Goal: Transaction & Acquisition: Purchase product/service

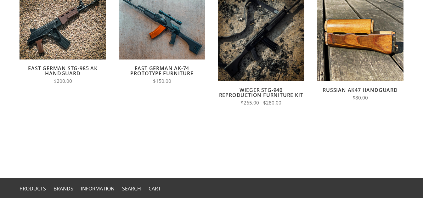
scroll to position [121, 0]
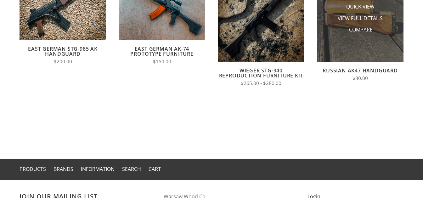
click at [380, 35] on li "Compare" at bounding box center [360, 30] width 63 height 12
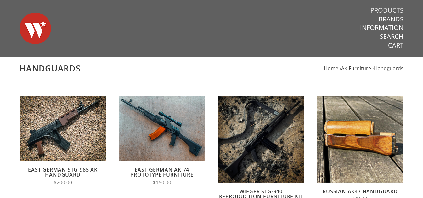
click at [389, 9] on link "Products" at bounding box center [387, 10] width 33 height 8
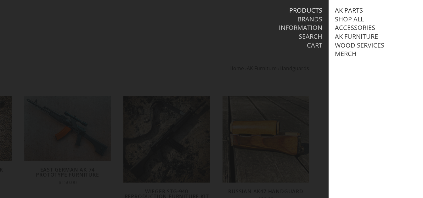
click at [351, 9] on link "AK Parts" at bounding box center [349, 10] width 28 height 8
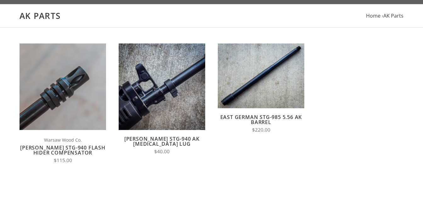
scroll to position [54, 0]
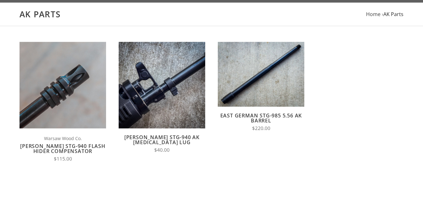
click at [390, 13] on span "AK Parts" at bounding box center [394, 14] width 20 height 7
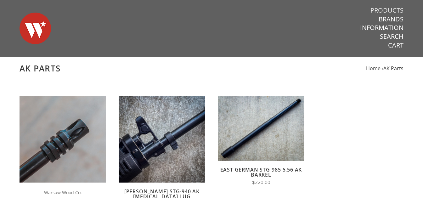
click at [392, 11] on link "Products" at bounding box center [387, 10] width 33 height 8
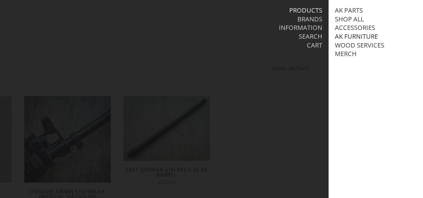
click at [356, 36] on link "AK Furniture" at bounding box center [356, 36] width 43 height 8
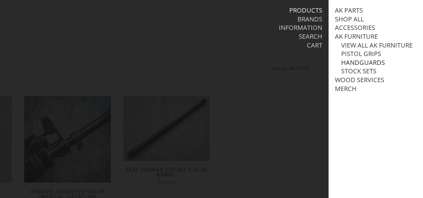
click at [358, 63] on link "Handguards" at bounding box center [363, 63] width 44 height 8
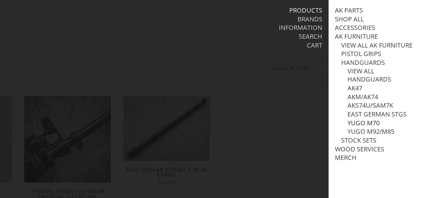
click at [371, 121] on link "Yugo M70" at bounding box center [364, 123] width 32 height 8
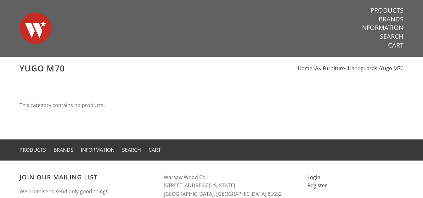
click at [384, 37] on link "Search" at bounding box center [392, 36] width 24 height 8
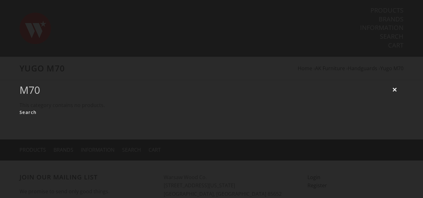
type input "m70"
click at [20, 106] on input "Search" at bounding box center [28, 112] width 17 height 12
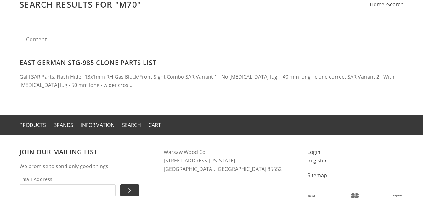
scroll to position [64, 0]
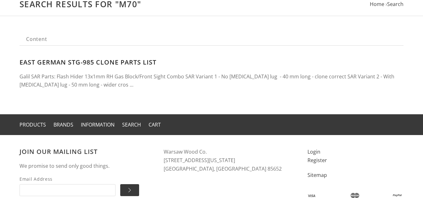
click at [140, 60] on link "East German STG-985 Clone Parts List" at bounding box center [88, 62] width 137 height 9
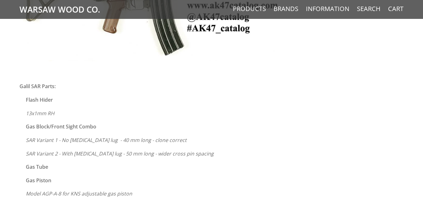
scroll to position [356, 0]
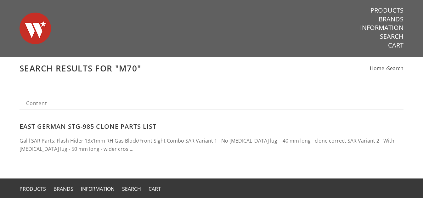
scroll to position [65, 0]
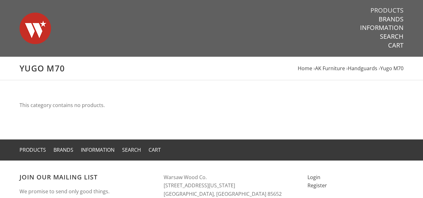
click at [391, 6] on link "Products" at bounding box center [387, 10] width 33 height 8
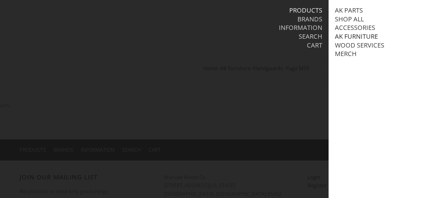
click at [366, 37] on link "AK Furniture" at bounding box center [356, 36] width 43 height 8
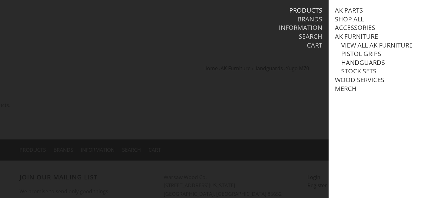
click at [368, 62] on link "Handguards" at bounding box center [363, 63] width 44 height 8
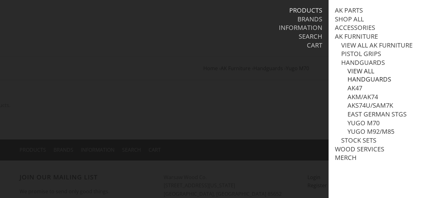
click at [367, 72] on link "View all Handguards" at bounding box center [382, 75] width 69 height 16
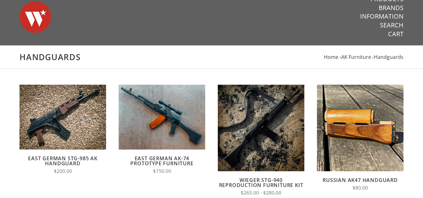
scroll to position [12, 0]
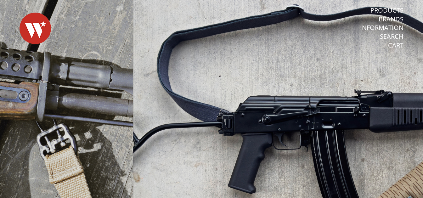
scroll to position [2, 0]
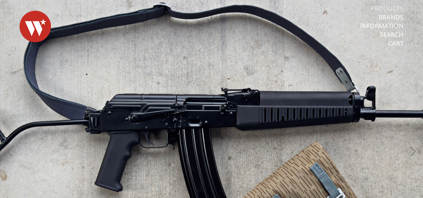
click at [389, 10] on link "Products" at bounding box center [387, 8] width 33 height 8
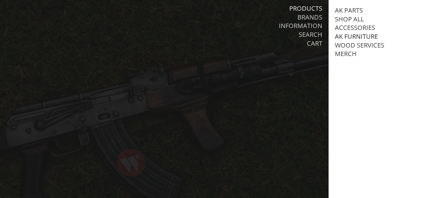
click at [359, 36] on link "AK Furniture" at bounding box center [356, 36] width 43 height 8
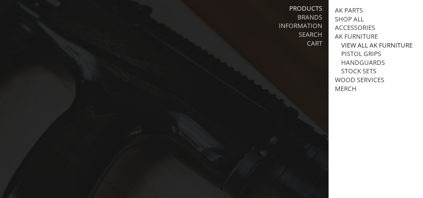
click at [362, 45] on link "View all AK Furniture" at bounding box center [376, 45] width 71 height 8
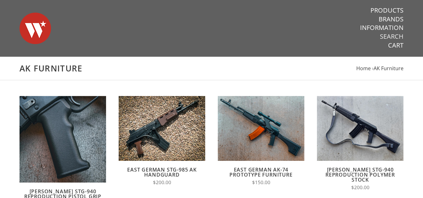
click at [395, 37] on link "Search" at bounding box center [392, 36] width 24 height 8
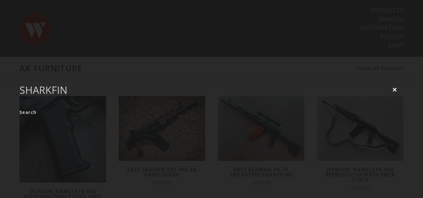
type input "sharkfin"
click at [20, 106] on input "Search" at bounding box center [28, 112] width 17 height 12
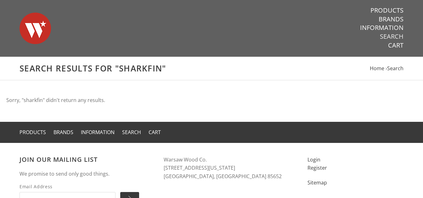
click at [388, 38] on link "Search" at bounding box center [392, 36] width 24 height 8
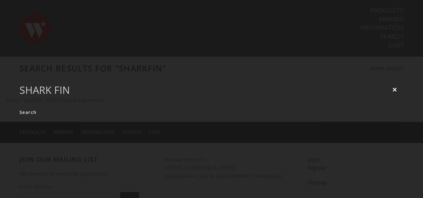
click at [51, 86] on input "shark fin" at bounding box center [212, 90] width 384 height 20
type input "shark fin"
click at [20, 106] on input "Search" at bounding box center [28, 112] width 17 height 12
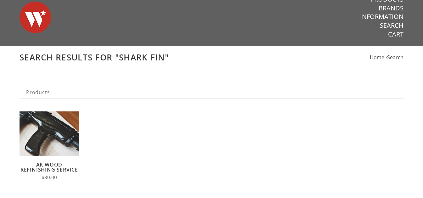
scroll to position [20, 0]
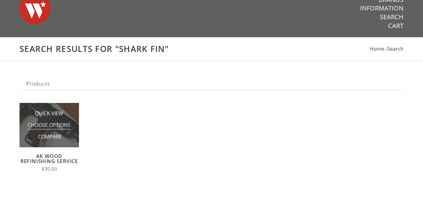
click at [52, 127] on span "Choose Options" at bounding box center [49, 126] width 43 height 8
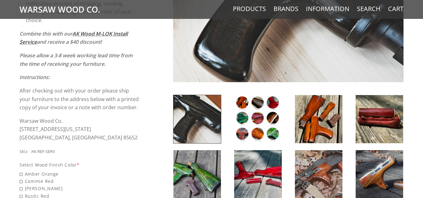
scroll to position [196, 0]
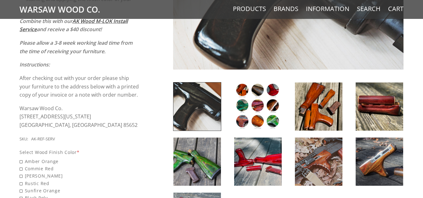
click at [317, 163] on img at bounding box center [319, 162] width 48 height 48
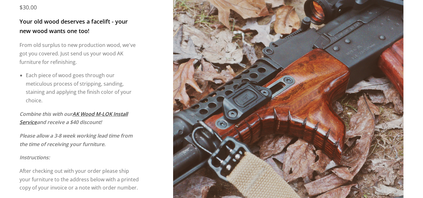
scroll to position [102, 0]
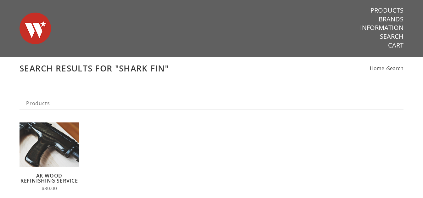
scroll to position [20, 0]
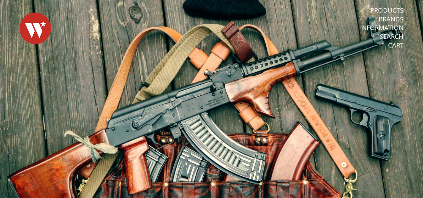
scroll to position [2, 0]
